Goal: Use online tool/utility: Utilize a website feature to perform a specific function

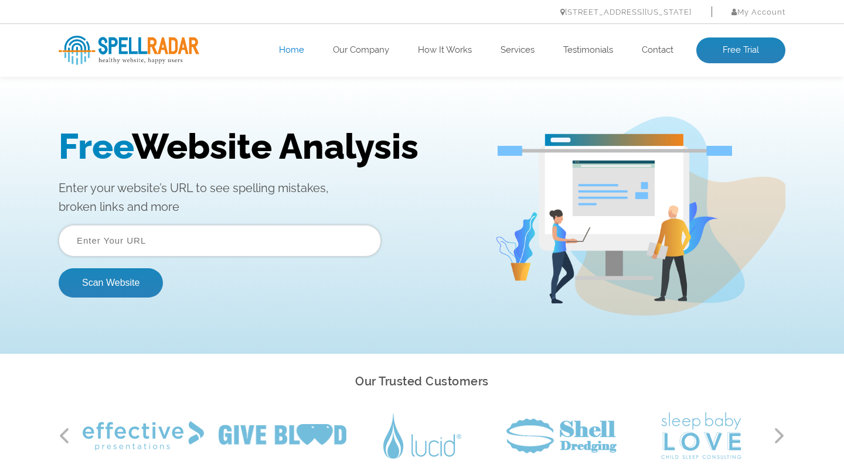
click at [255, 239] on input "text" at bounding box center [220, 241] width 322 height 32
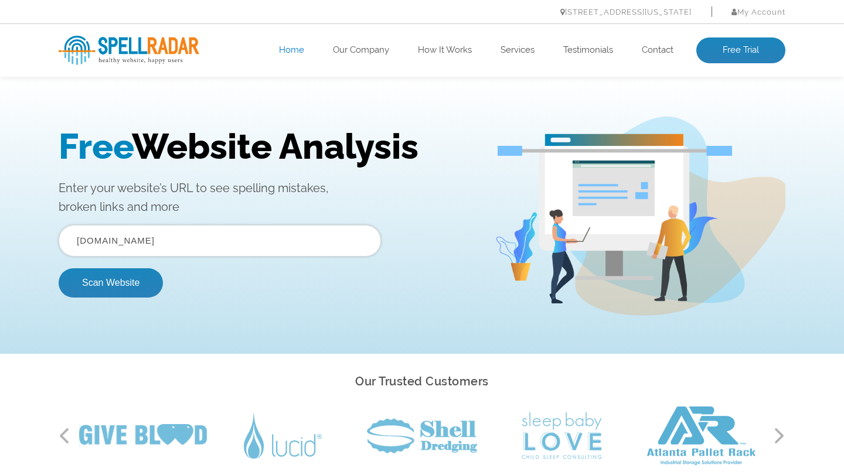
type input "[DOMAIN_NAME]"
click at [59, 268] on button "Scan Website" at bounding box center [111, 282] width 104 height 29
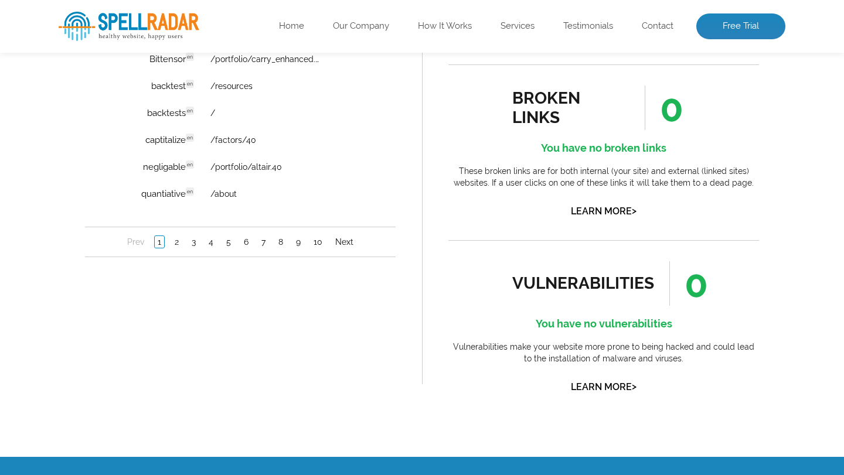
scroll to position [909, 0]
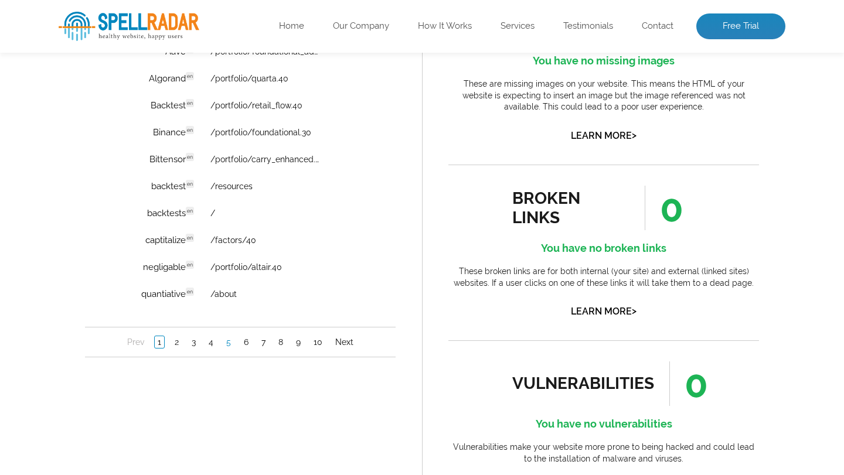
click at [228, 346] on link "5" at bounding box center [228, 342] width 11 height 12
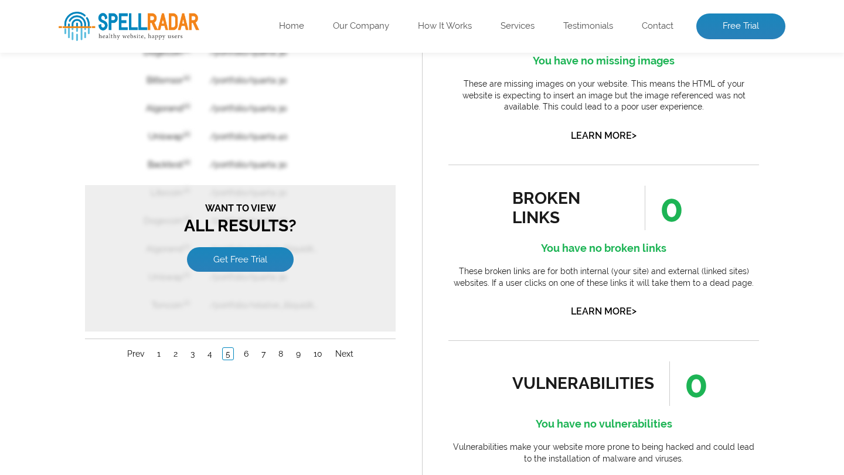
scroll to position [0, 0]
click at [180, 349] on link "2" at bounding box center [175, 354] width 10 height 12
click at [157, 353] on link "1" at bounding box center [158, 354] width 9 height 12
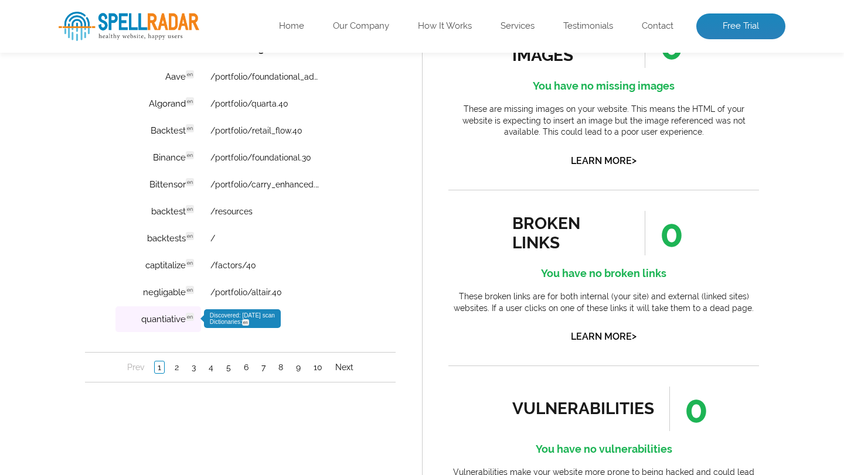
scroll to position [882, 0]
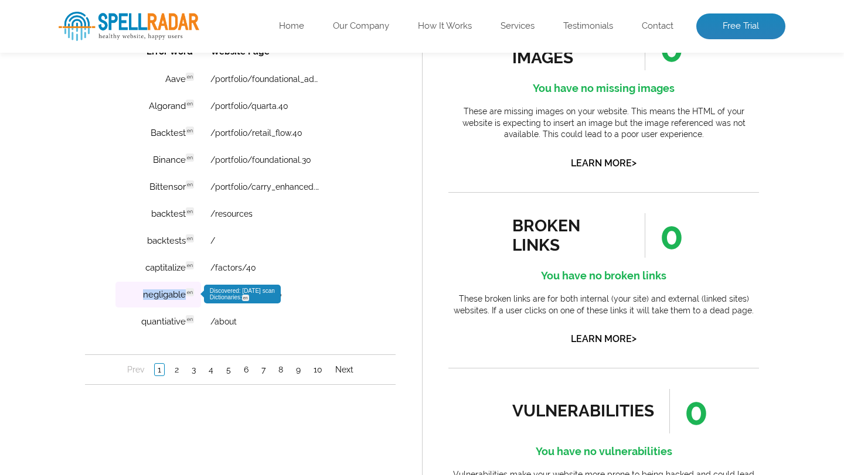
drag, startPoint x: 142, startPoint y: 297, endPoint x: 185, endPoint y: 299, distance: 43.4
click at [185, 299] on td "negligable en Discovered: 09-09-2025 scan Dictionaries: en" at bounding box center [158, 295] width 86 height 26
copy td "negligable"
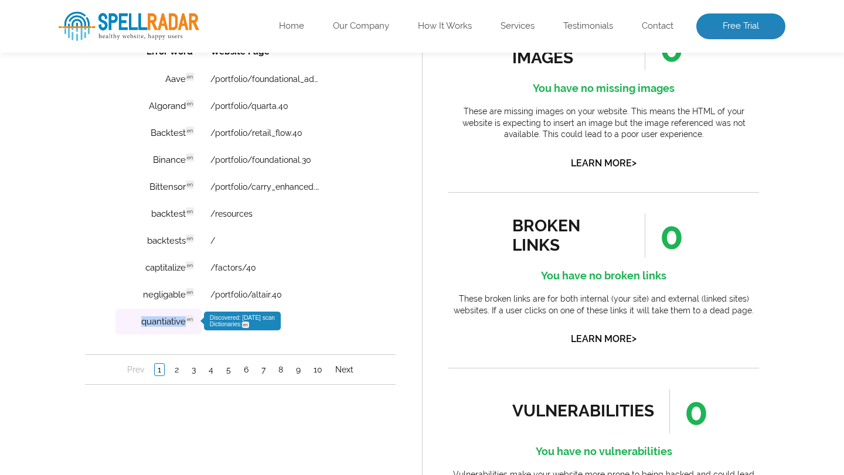
drag, startPoint x: 134, startPoint y: 323, endPoint x: 184, endPoint y: 324, distance: 50.4
click at [185, 323] on td "quantiative en Discovered: 09-09-2025 scan Dictionaries: en" at bounding box center [158, 322] width 86 height 26
copy td "quantiative"
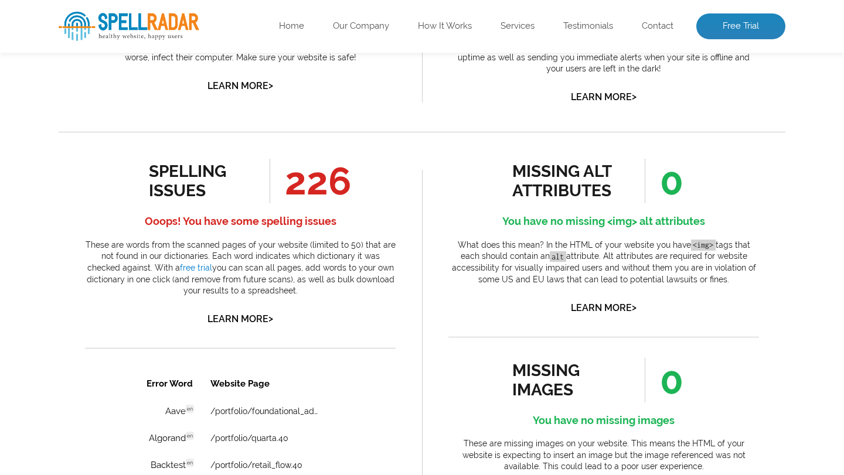
scroll to position [524, 0]
